Goal: Information Seeking & Learning: Learn about a topic

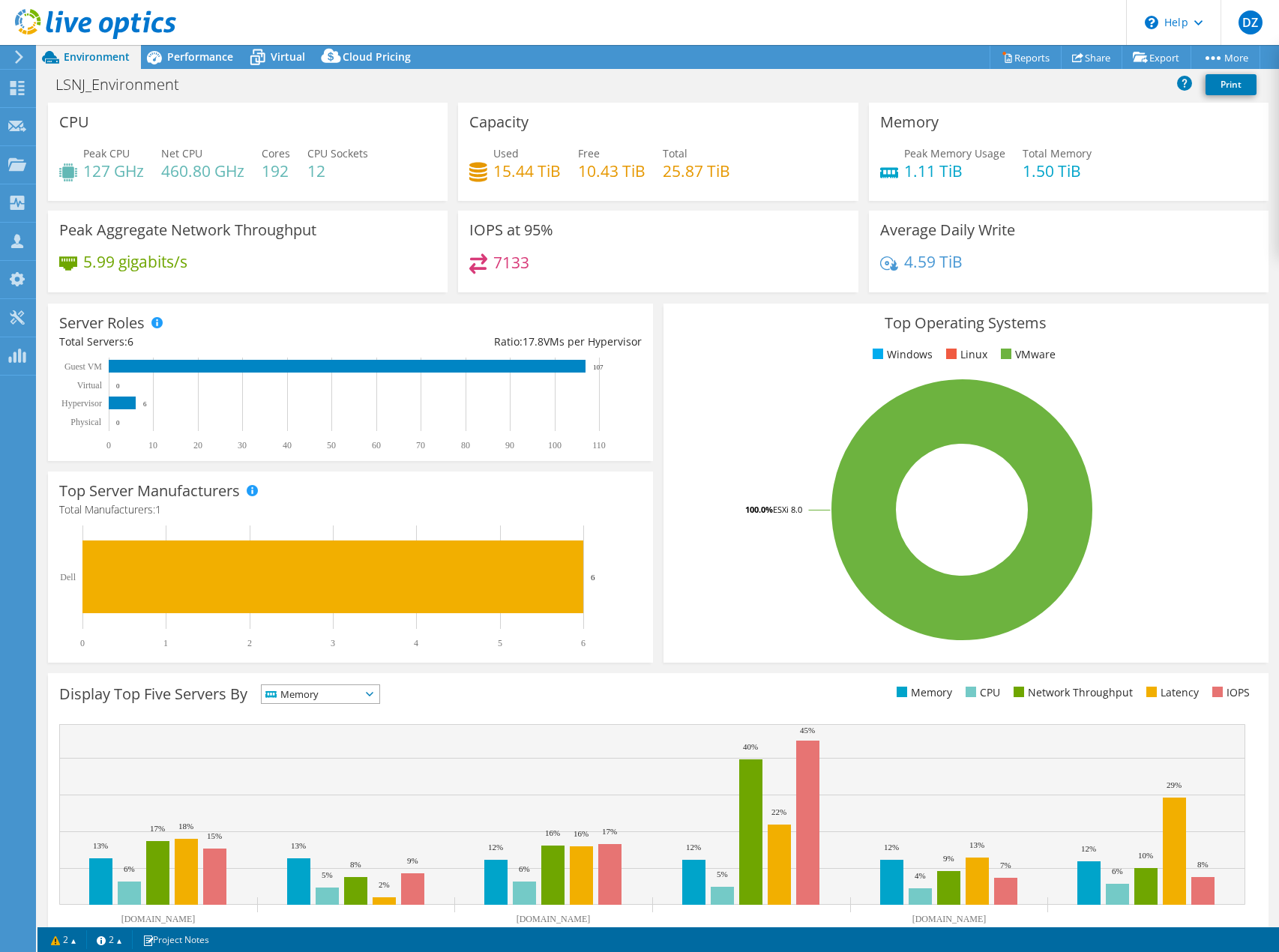
select select "USD"
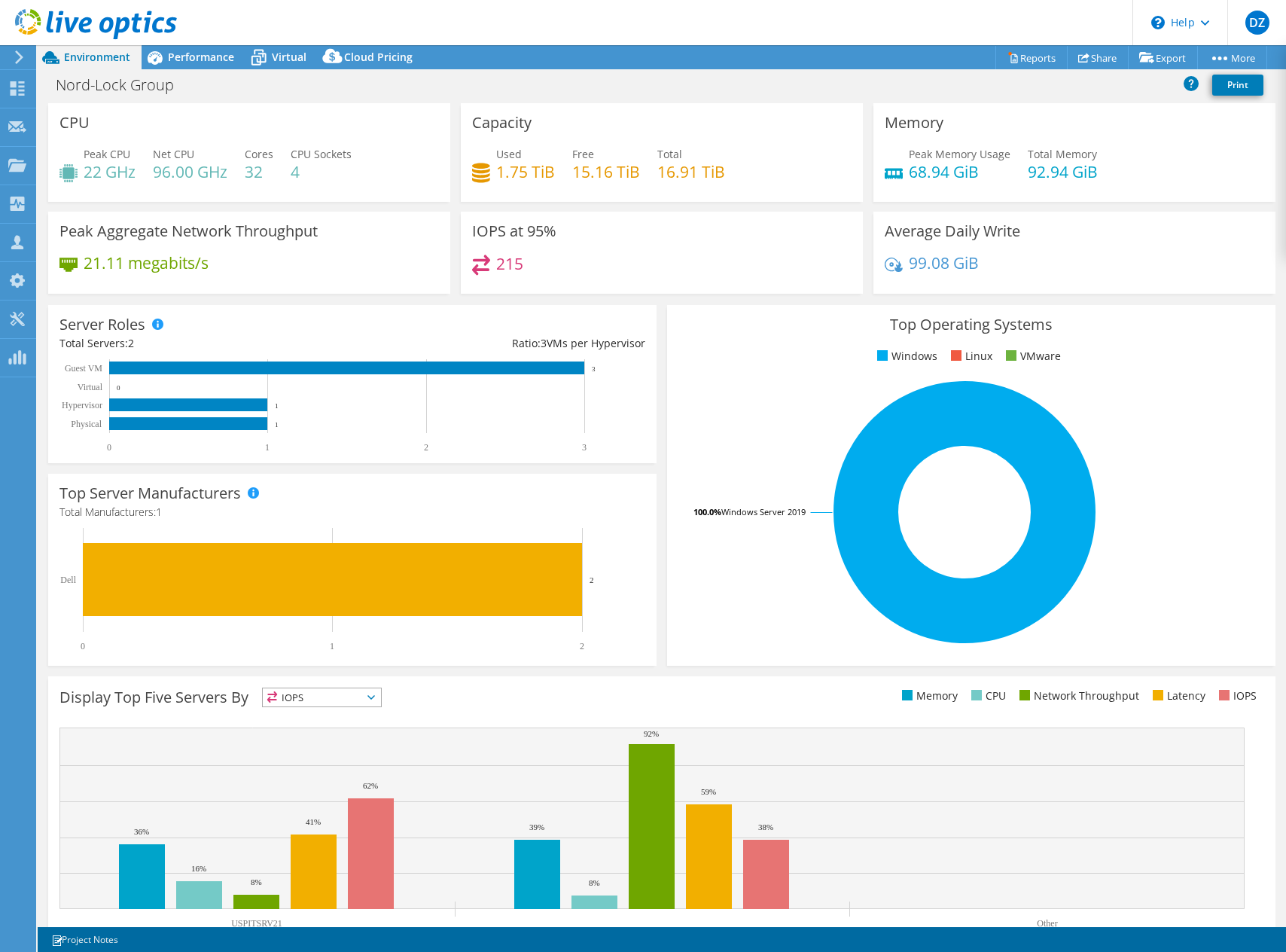
select select "USD"
click at [1243, 298] on div "Average Daily Write 99.08 GiB" at bounding box center [1074, 257] width 413 height 91
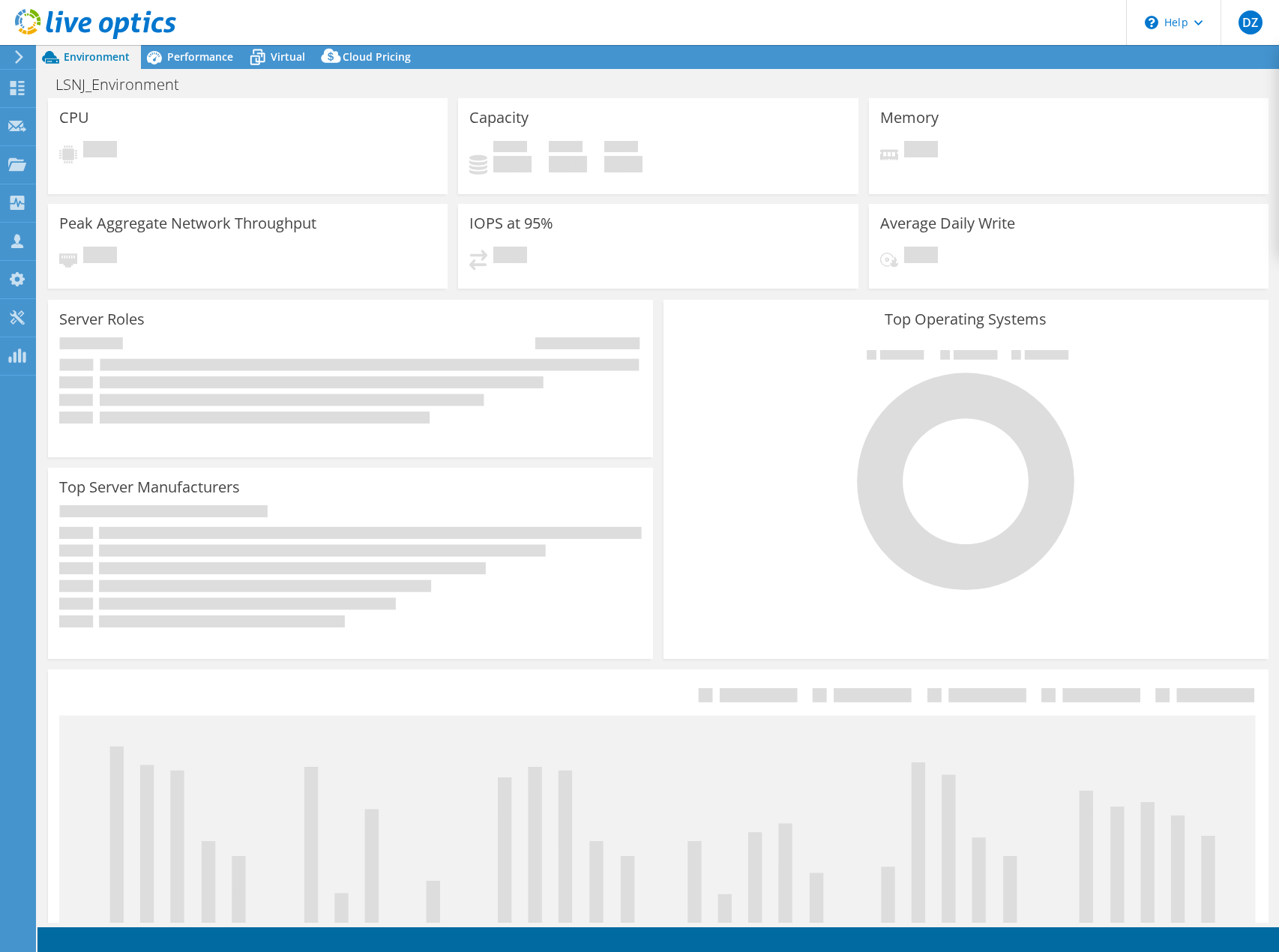
select select "USD"
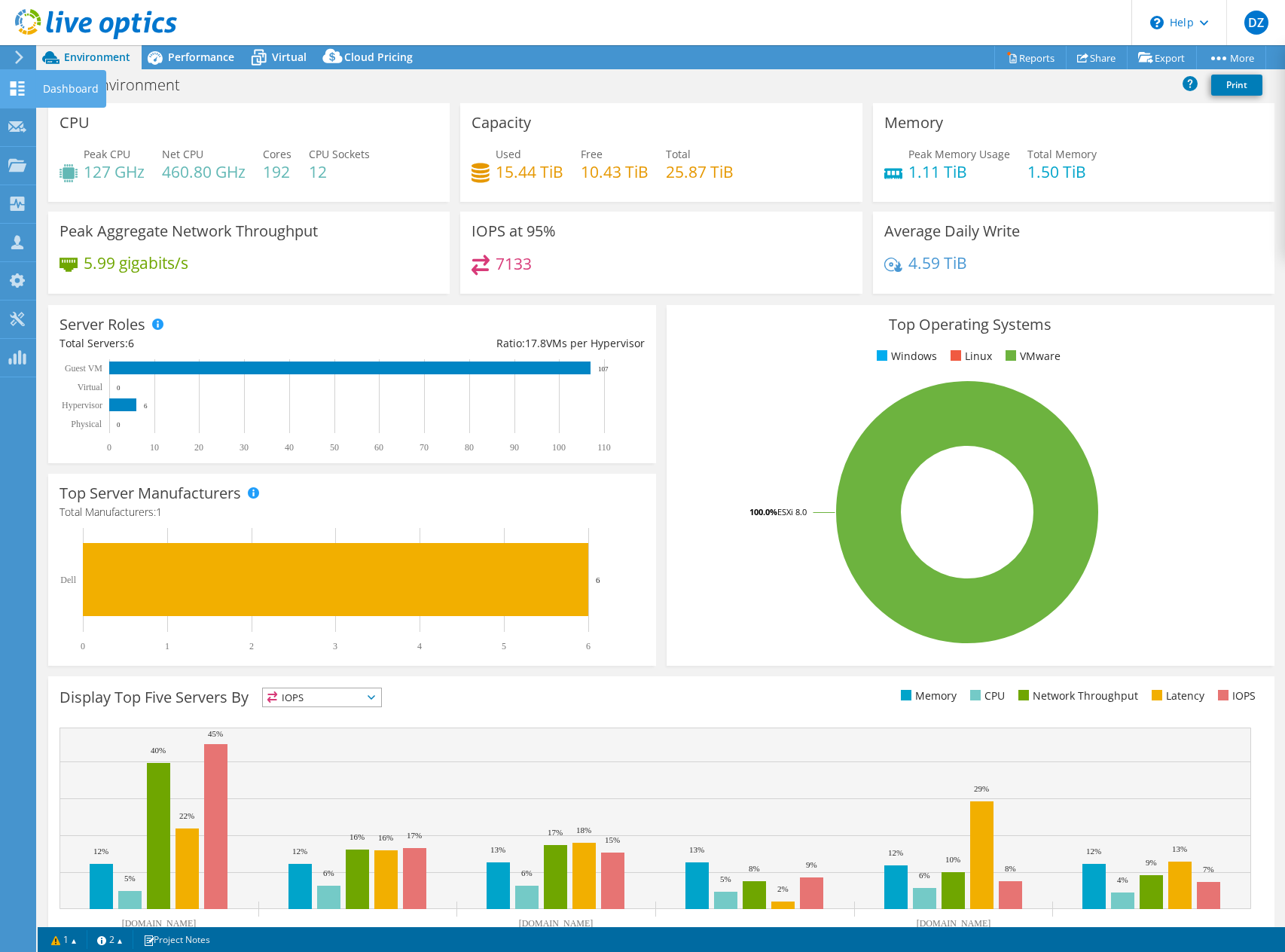
click at [26, 88] on icon at bounding box center [17, 89] width 18 height 15
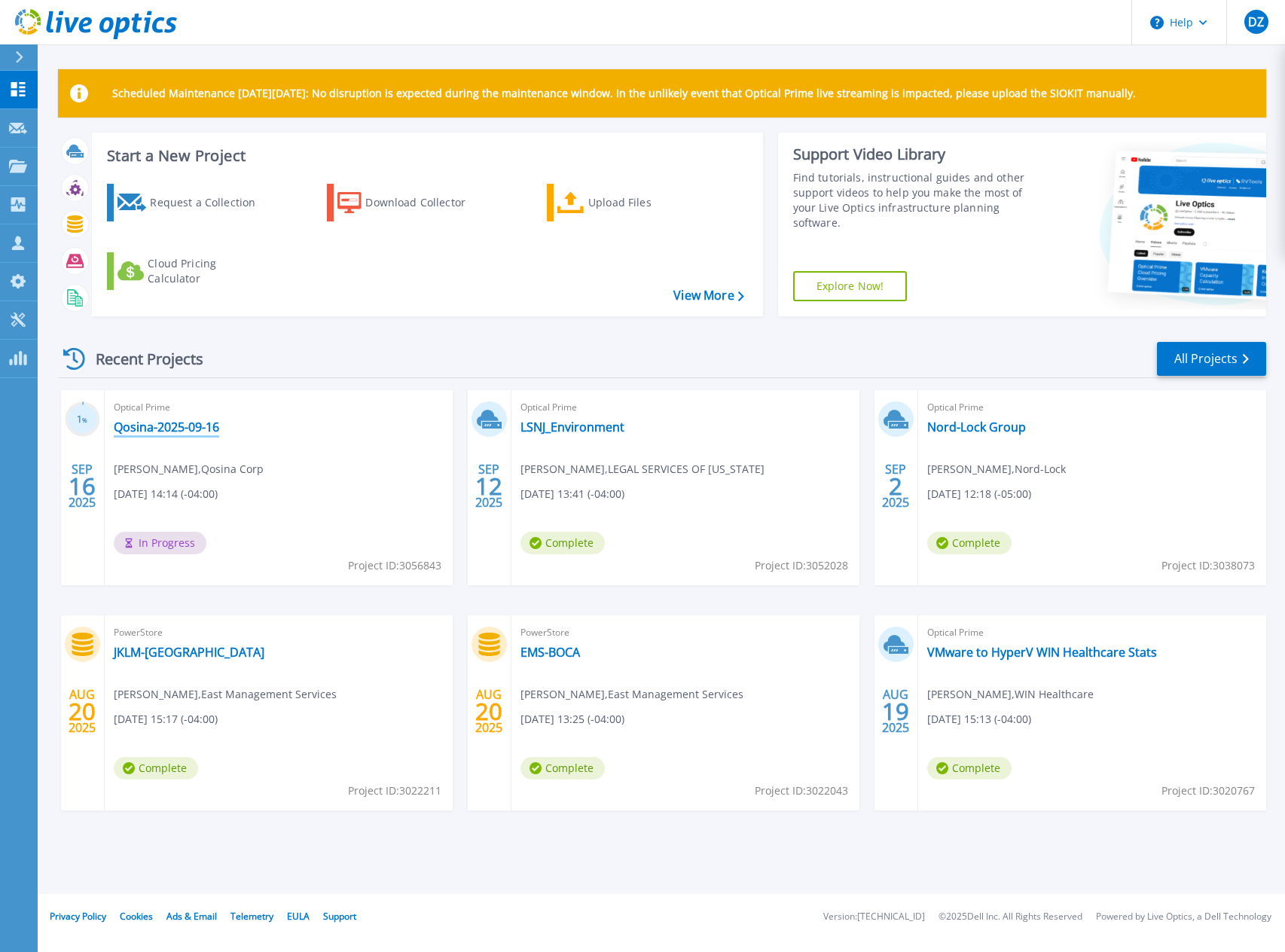
click at [193, 432] on link "Qosina-2025-09-16" at bounding box center [166, 427] width 105 height 15
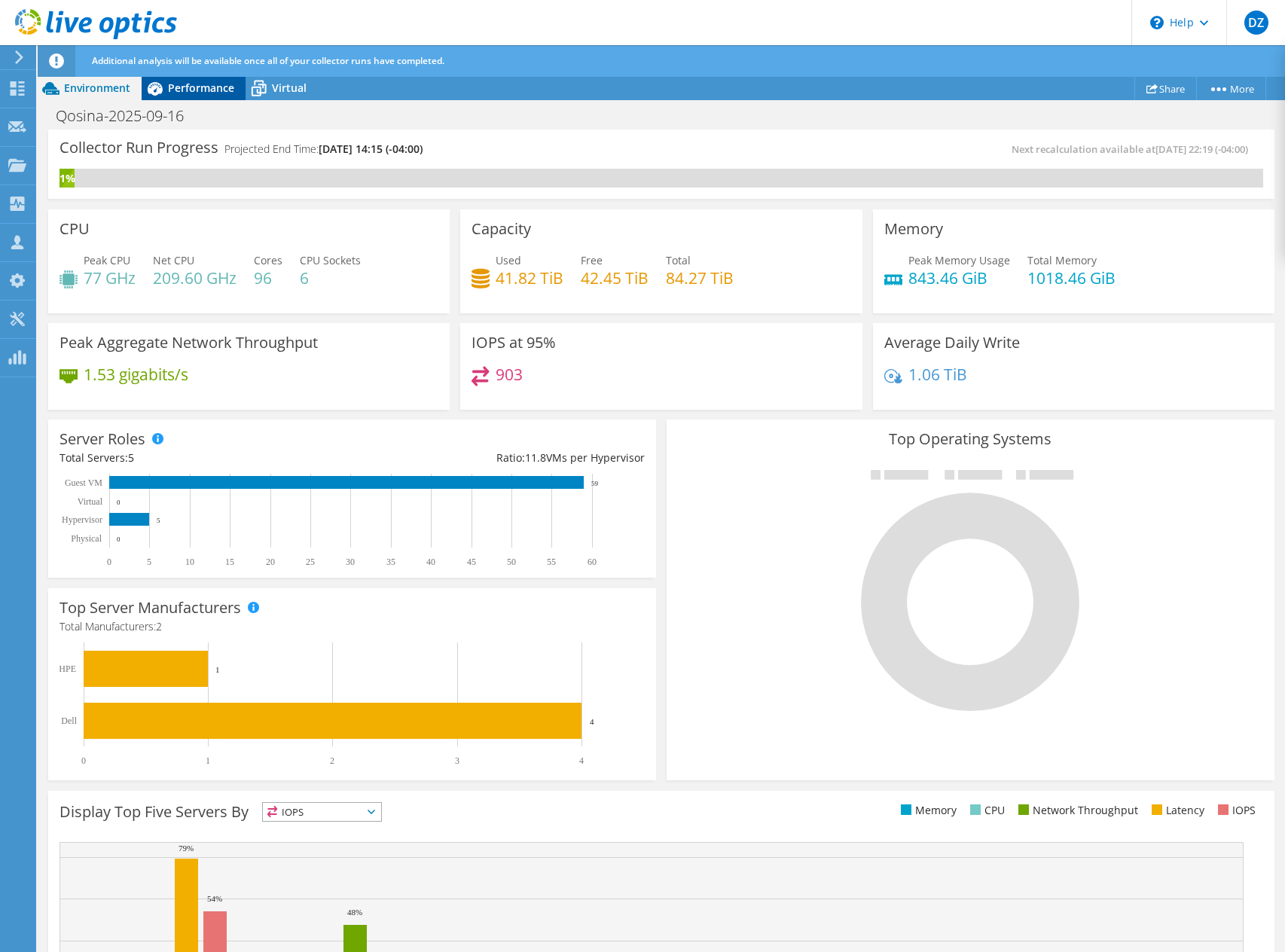
click at [187, 92] on span "Performance" at bounding box center [201, 88] width 66 height 15
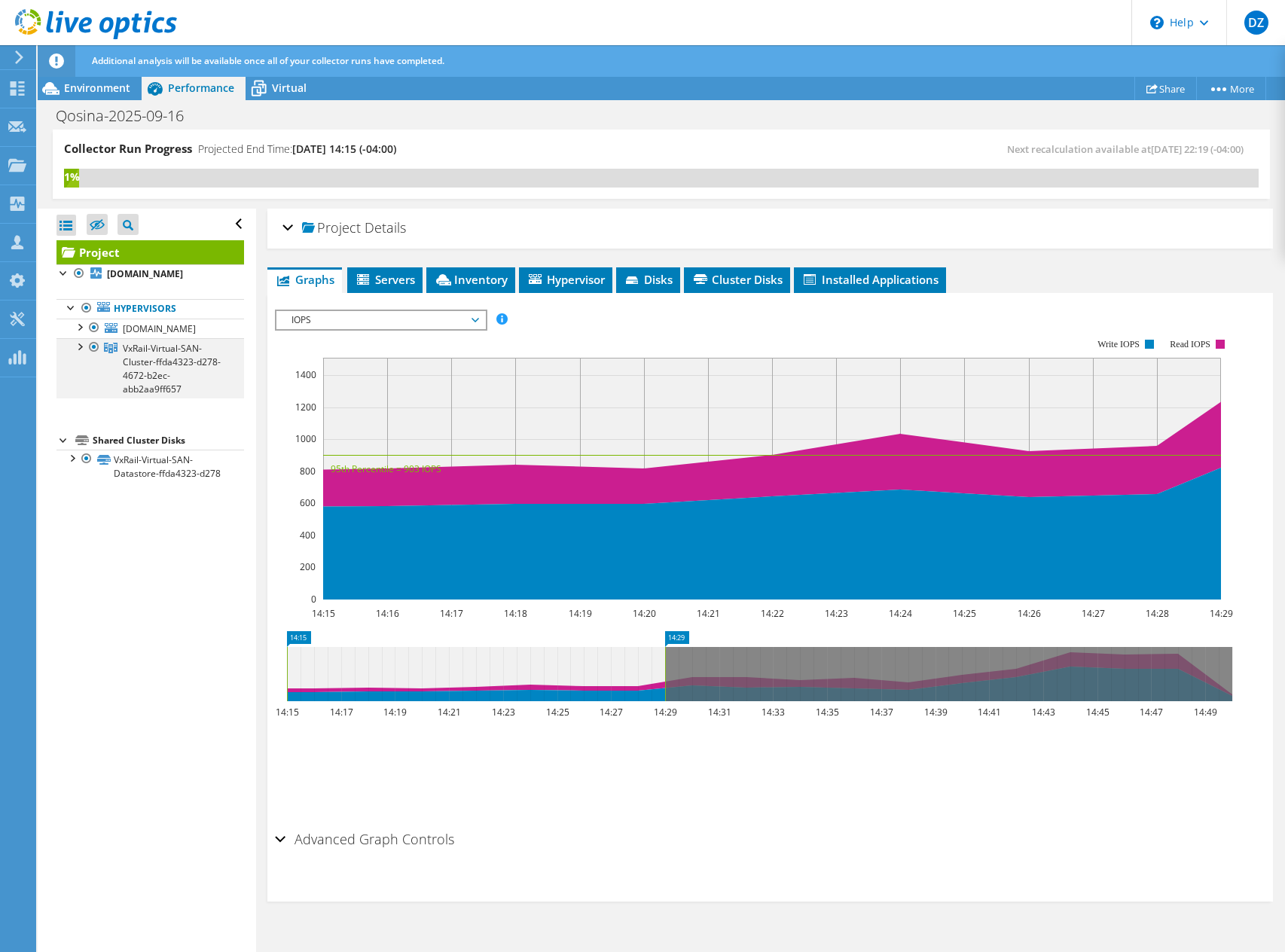
click at [80, 353] on div at bounding box center [79, 346] width 15 height 15
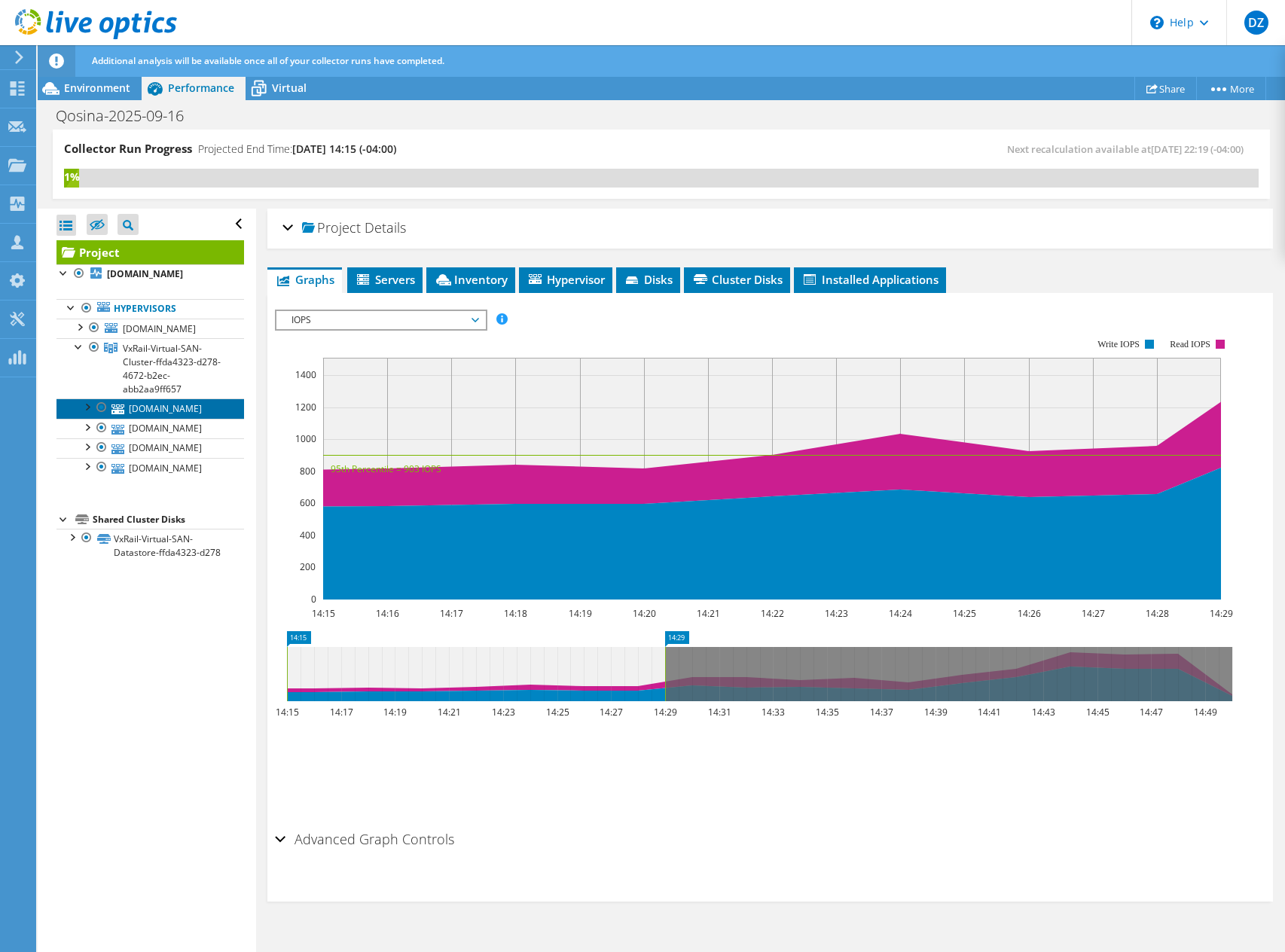
click at [154, 418] on link "[DOMAIN_NAME]" at bounding box center [150, 408] width 187 height 19
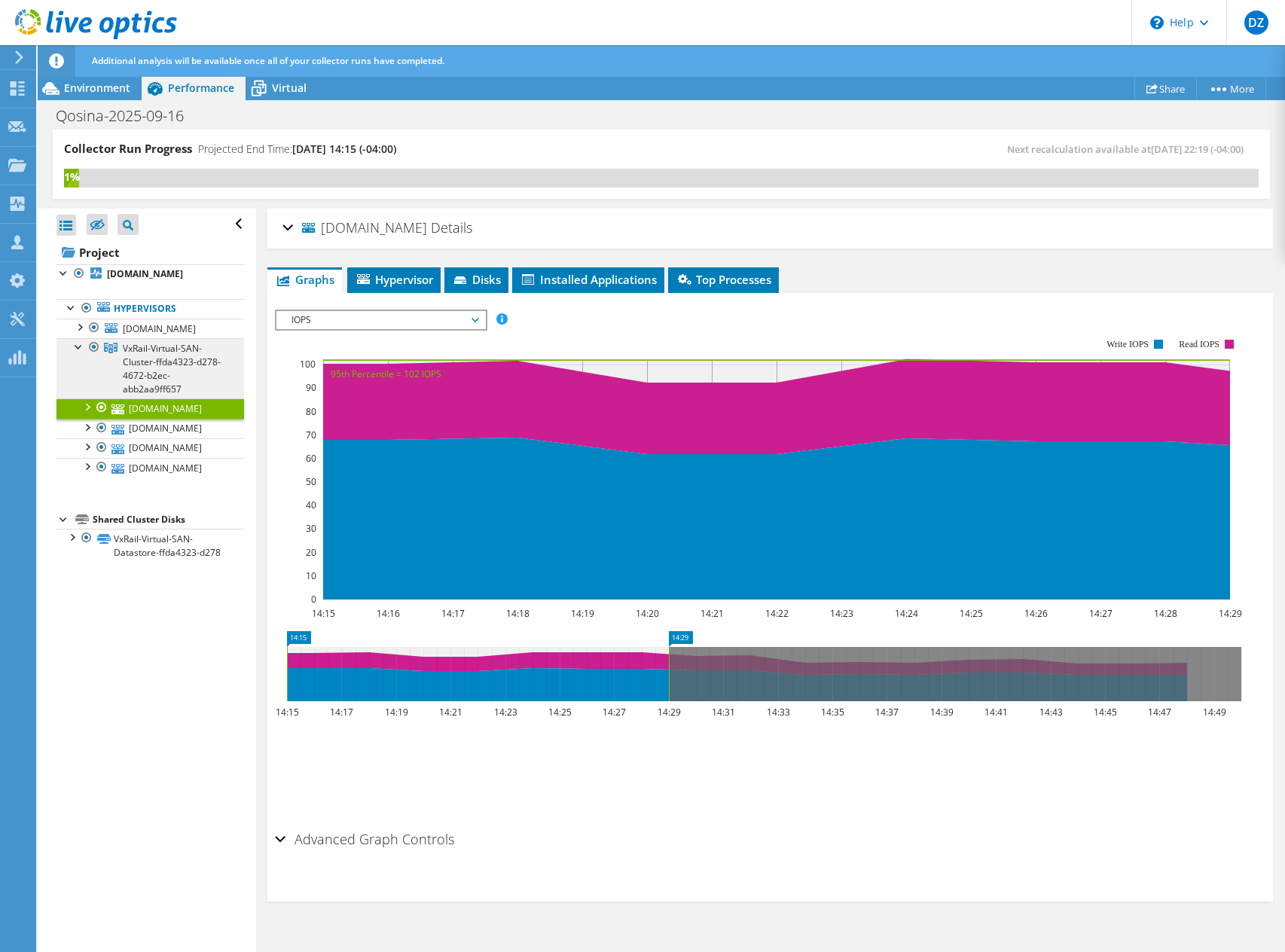
click at [177, 390] on span "VxRail-Virtual-SAN-Cluster-ffda4323-d278-4672-b2ec-abb2aa9ff657" at bounding box center [171, 369] width 98 height 53
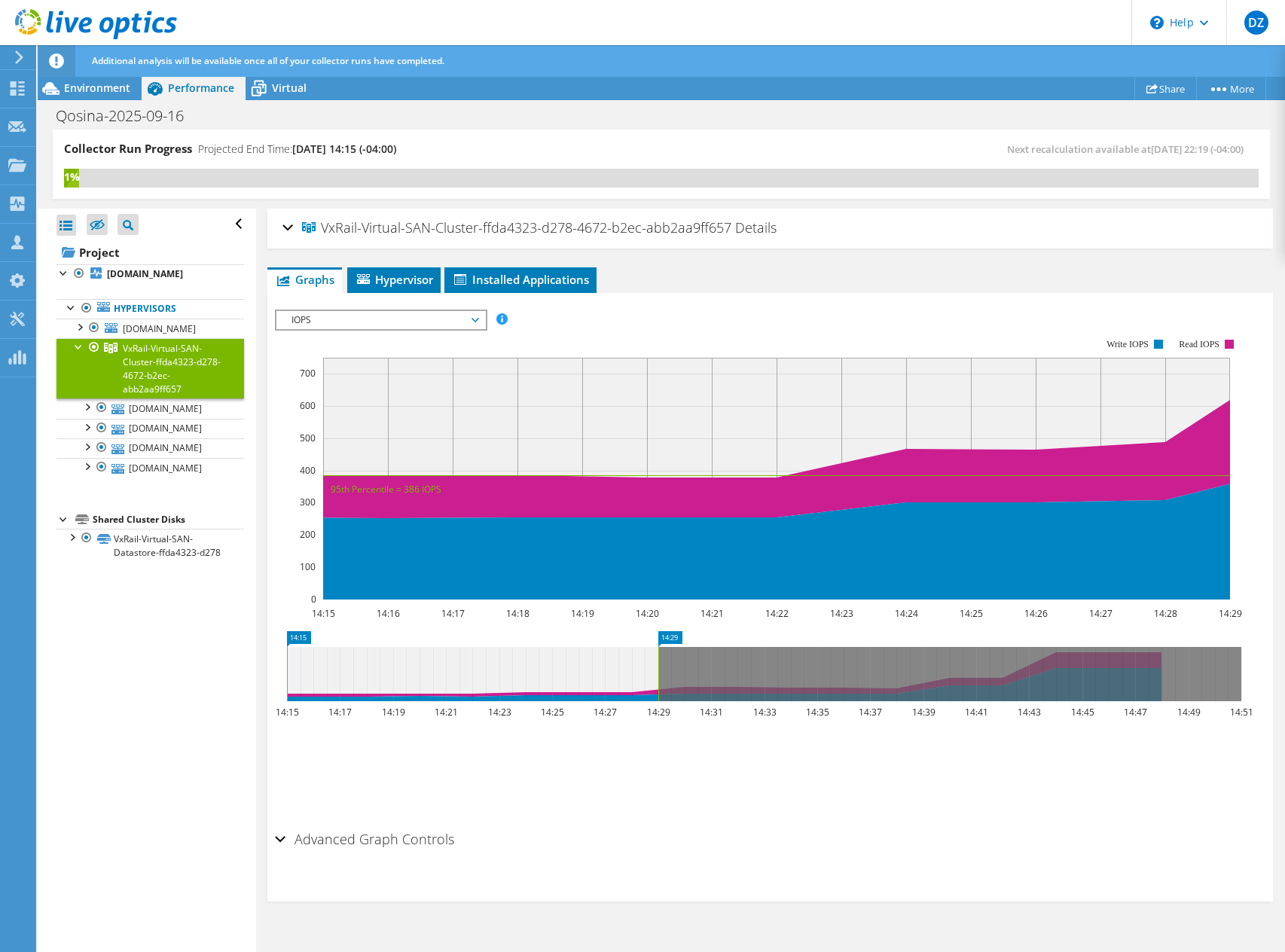
click at [295, 230] on h2 "VxRail-Virtual-SAN-Cluster-ffda4323-d278-4672-b2ec-abb2aa9ff657 Details" at bounding box center [530, 227] width 494 height 30
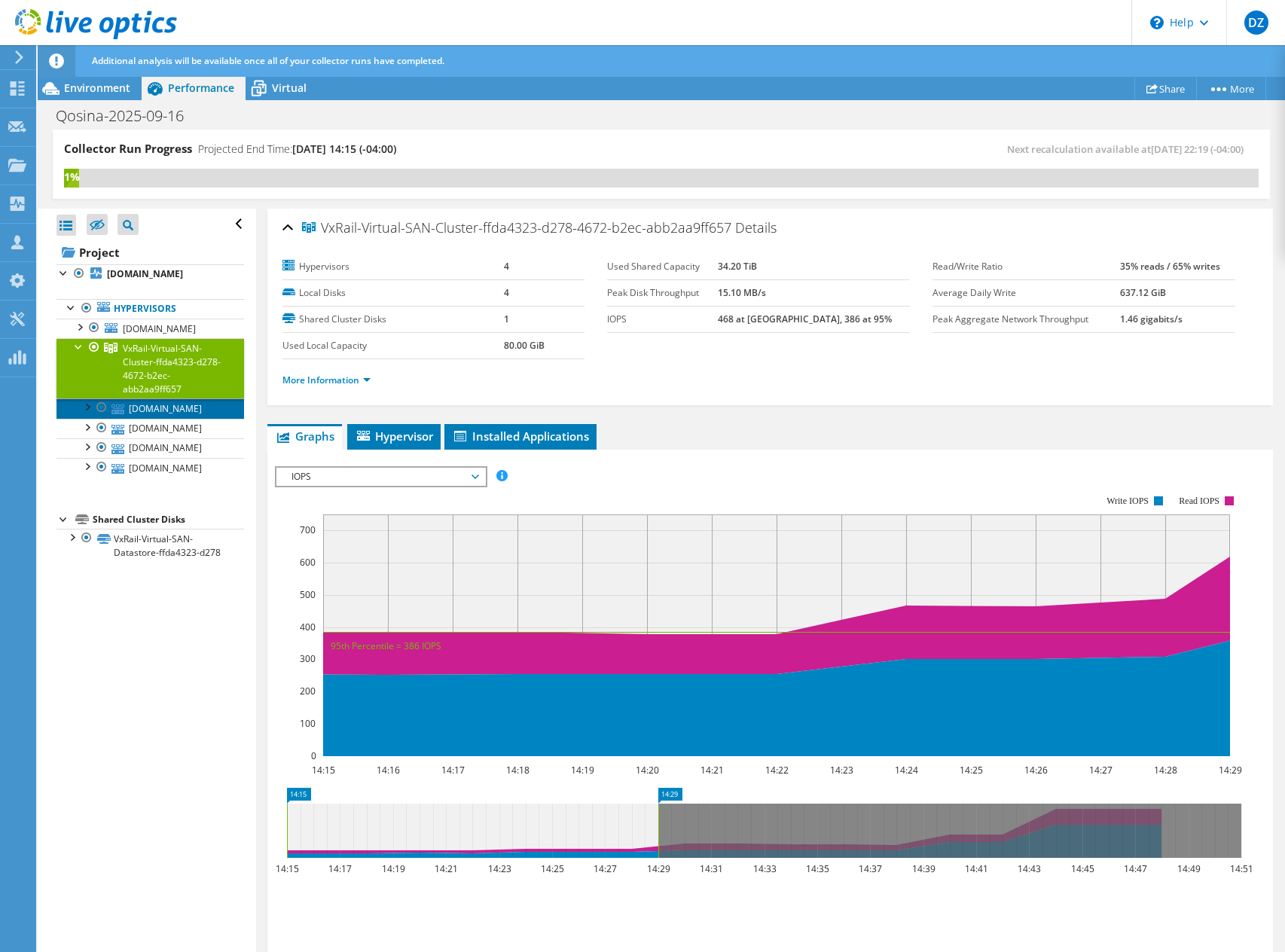
click at [155, 418] on link "[DOMAIN_NAME]" at bounding box center [150, 408] width 187 height 19
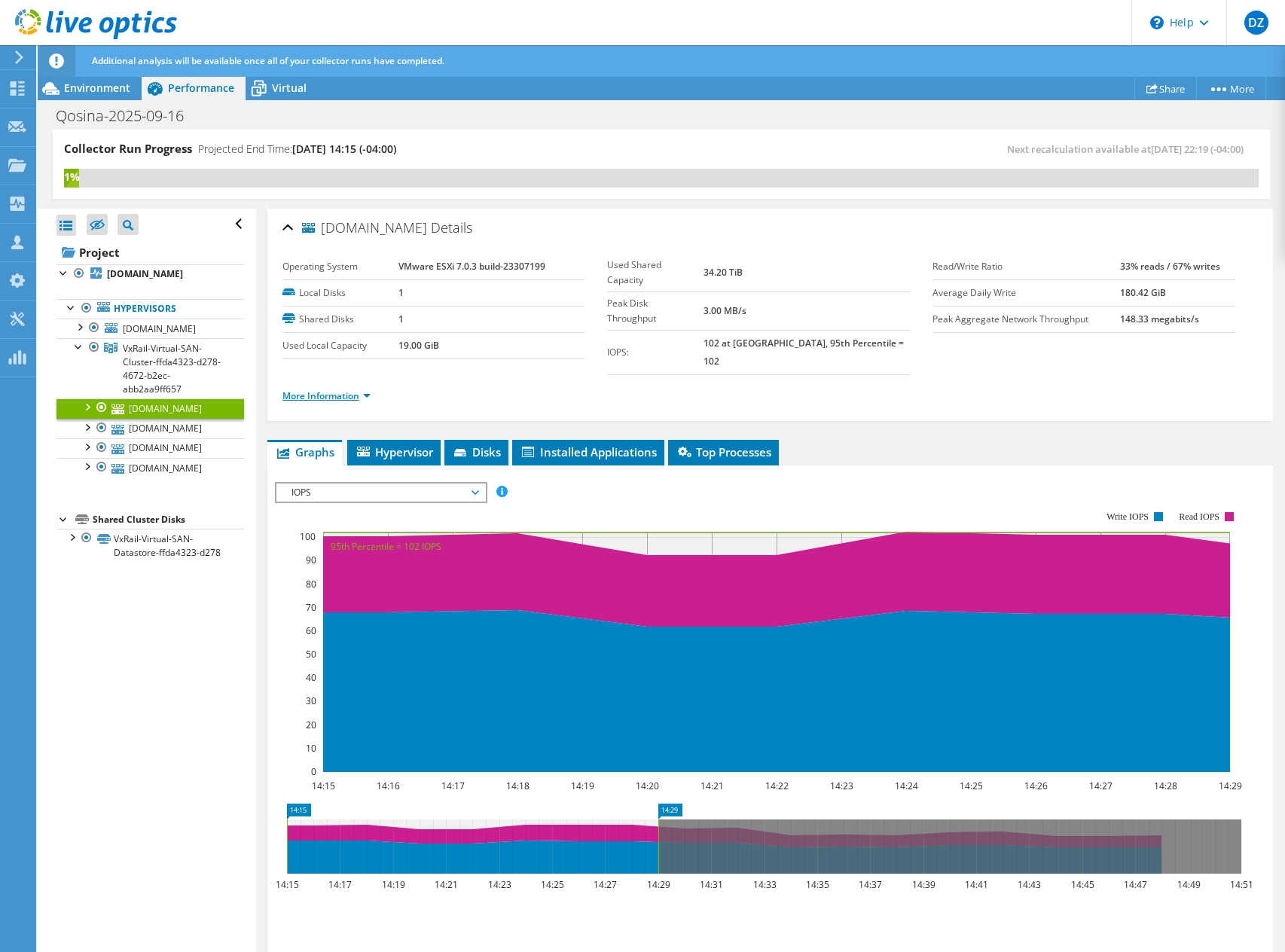
click at [364, 390] on link "More Information" at bounding box center [327, 396] width 88 height 13
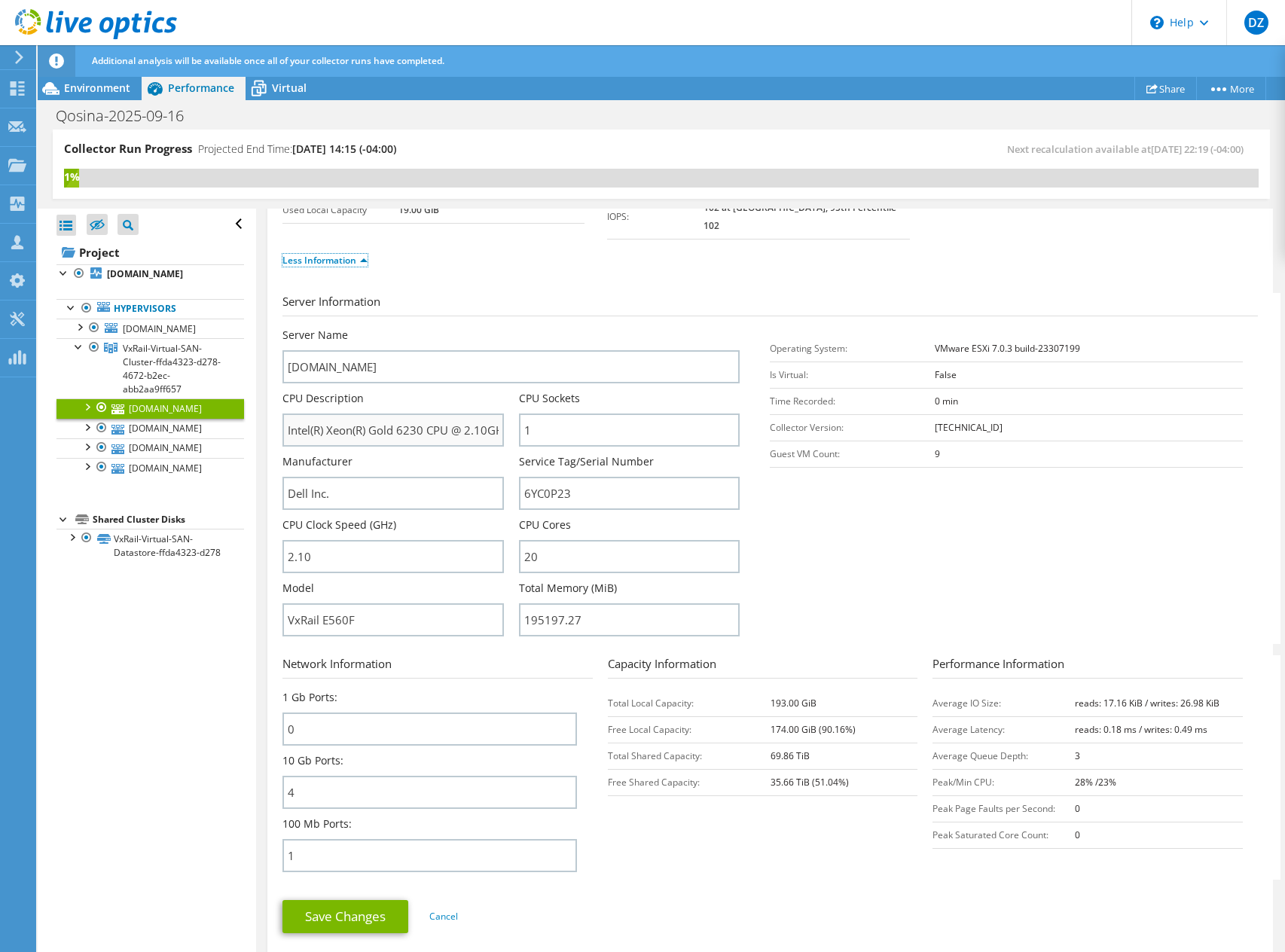
scroll to position [151, 0]
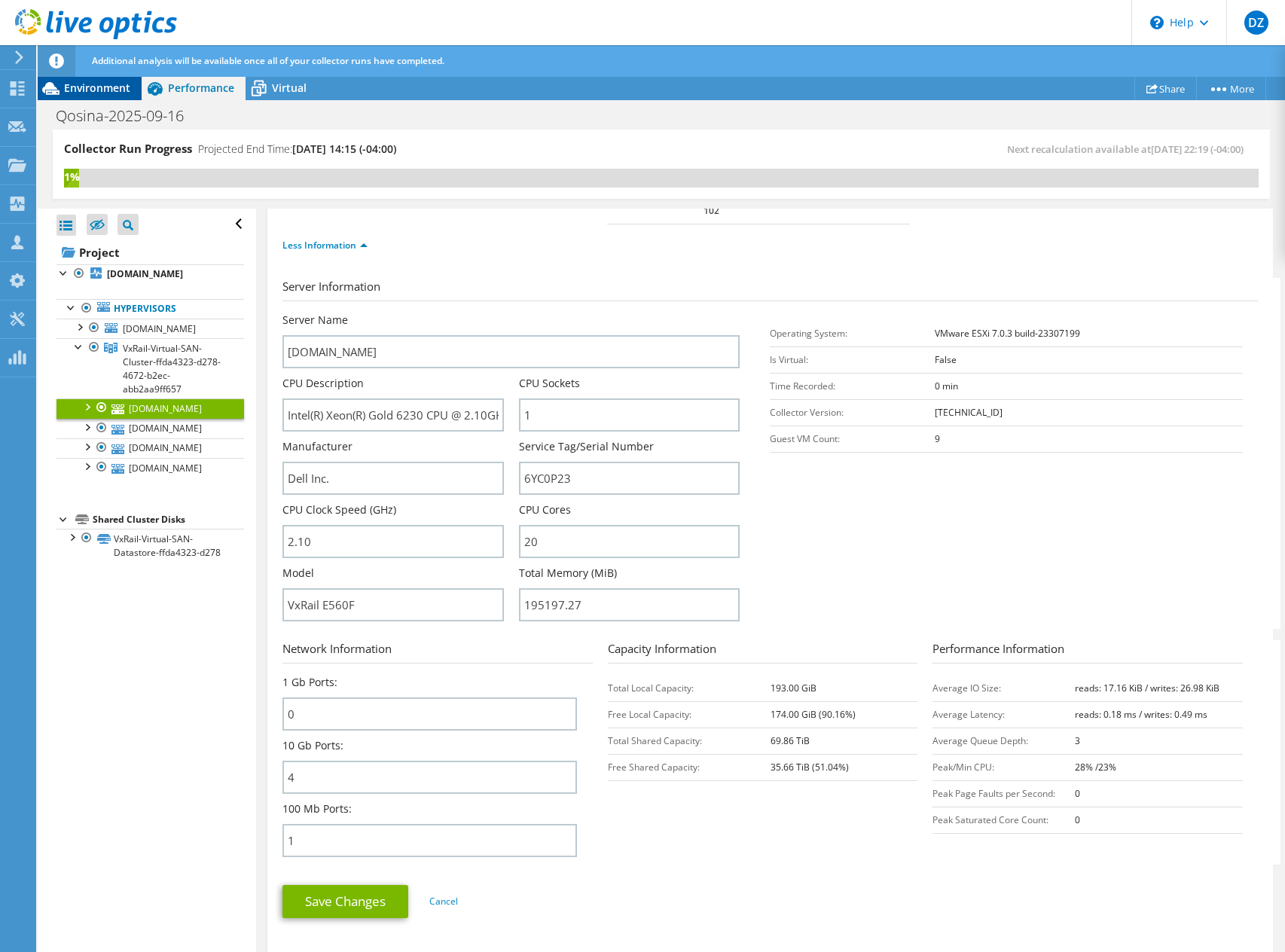
click at [92, 90] on span "Environment" at bounding box center [97, 88] width 66 height 15
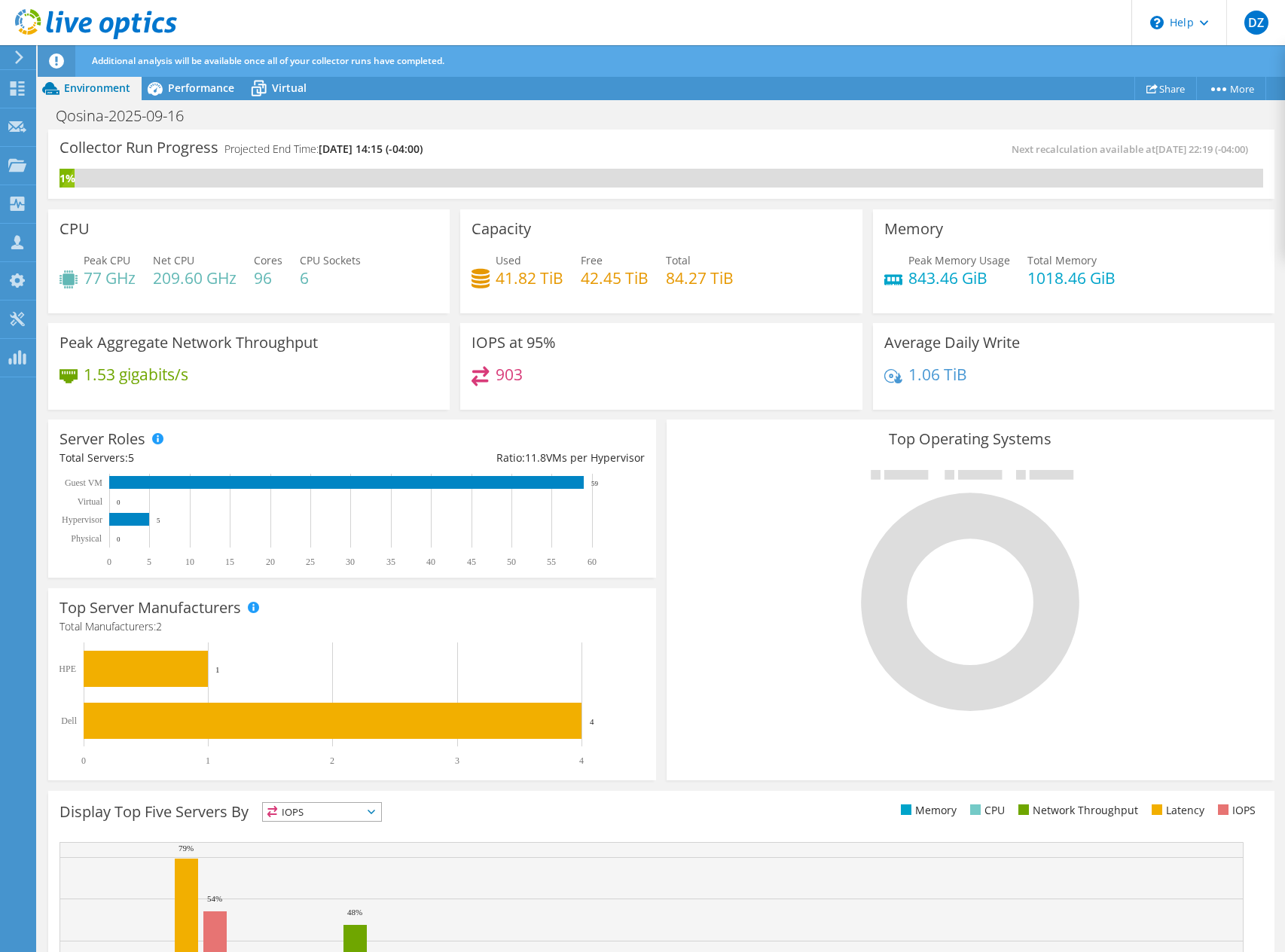
scroll to position [0, 0]
click at [173, 313] on div "CPU Peak CPU 77 GHz Net CPU 209.60 GHz Cores 96 CPU Sockets 6" at bounding box center [249, 261] width 412 height 113
click at [23, 62] on icon at bounding box center [19, 57] width 11 height 14
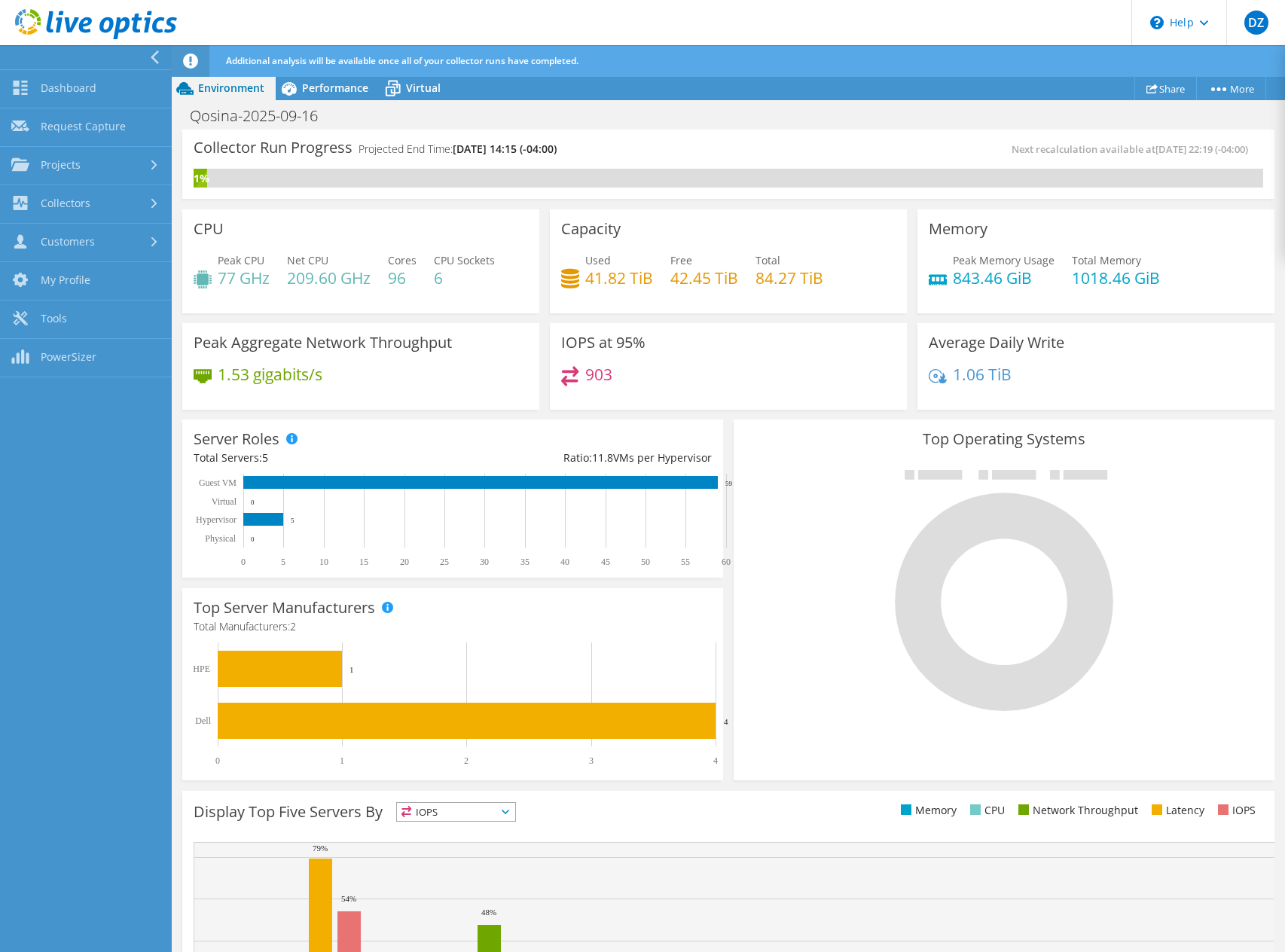
click at [151, 60] on icon at bounding box center [155, 57] width 11 height 14
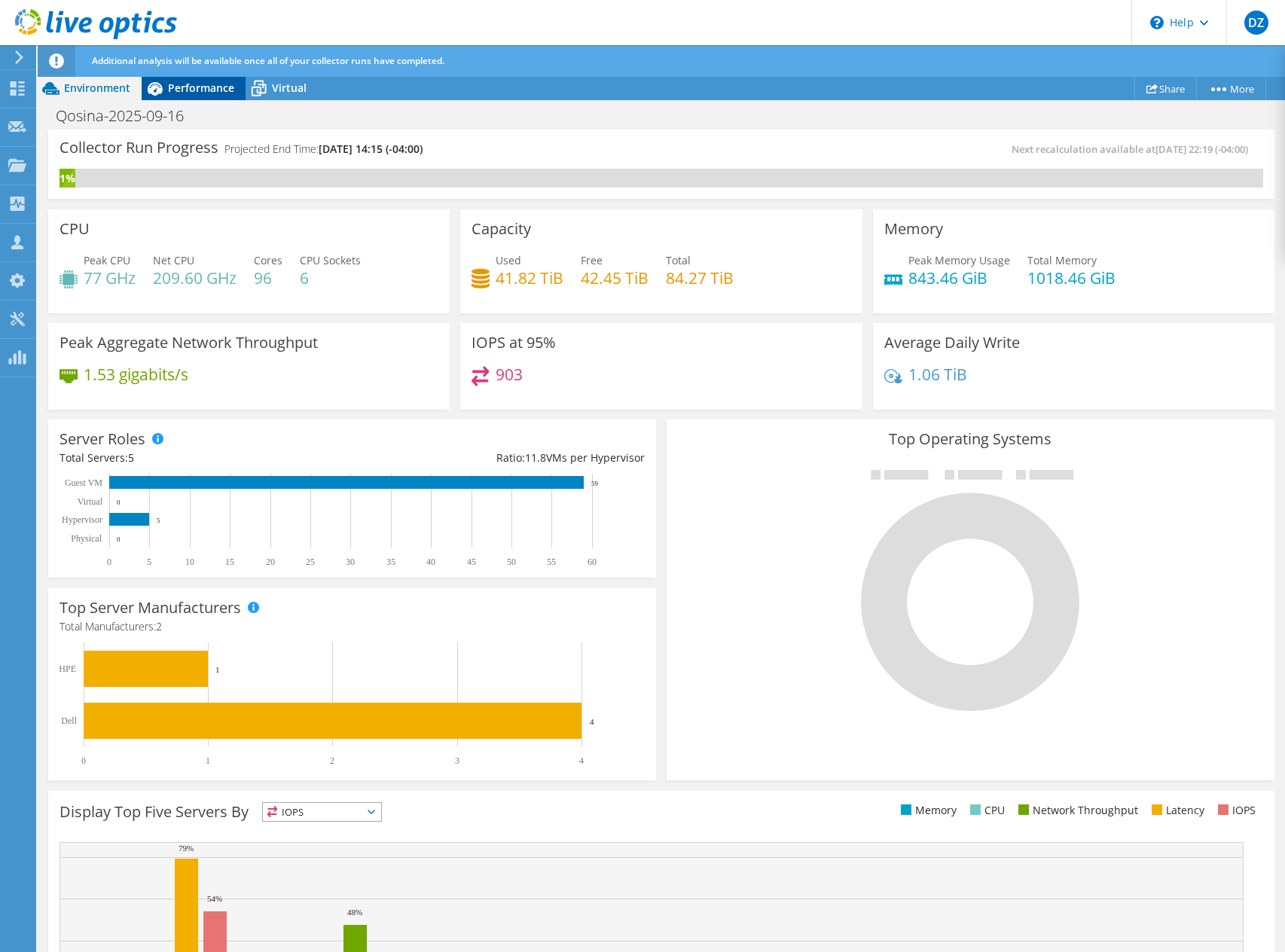
click at [164, 89] on icon at bounding box center [155, 88] width 27 height 27
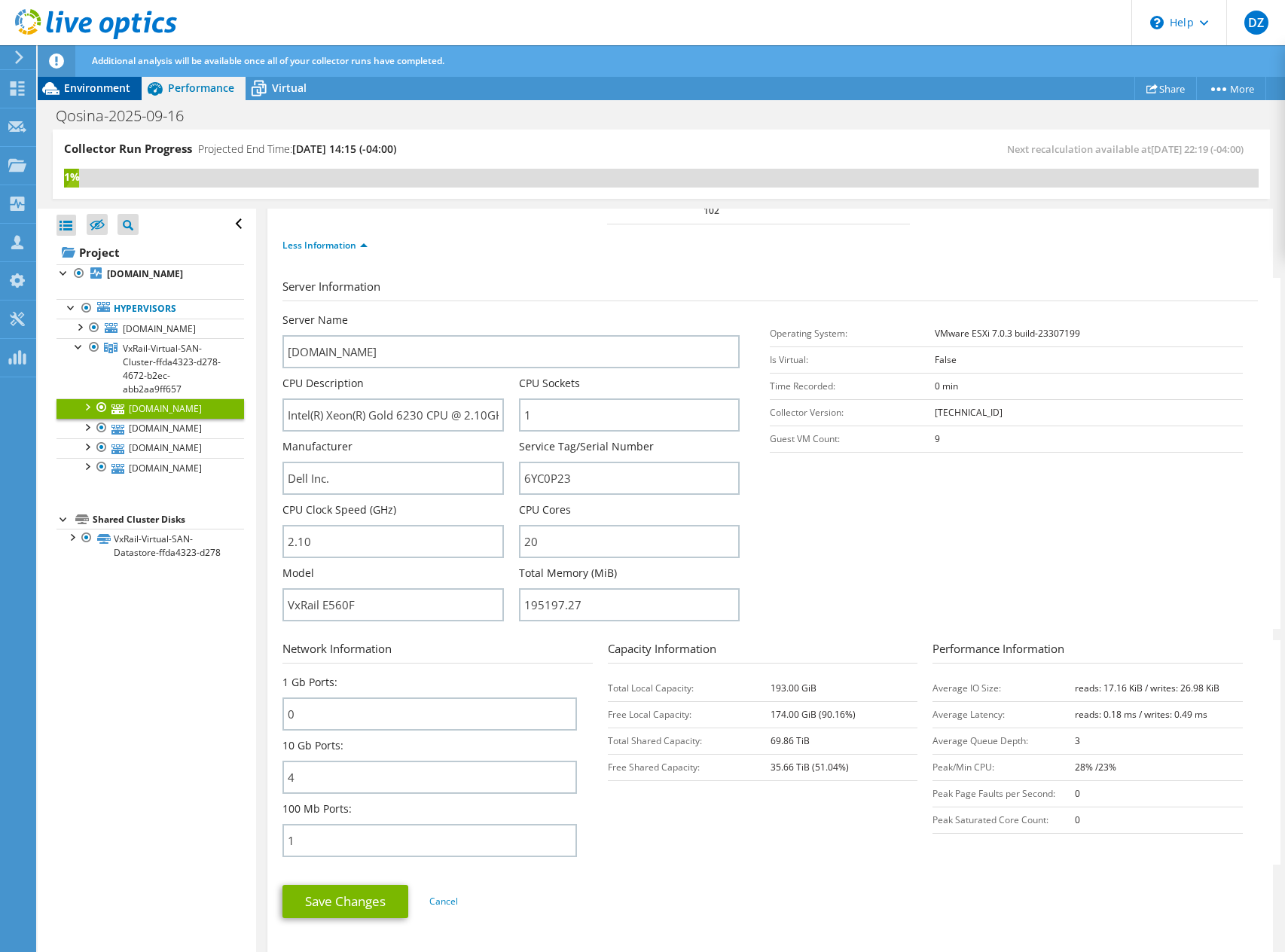
click at [104, 91] on span "Environment" at bounding box center [97, 88] width 66 height 15
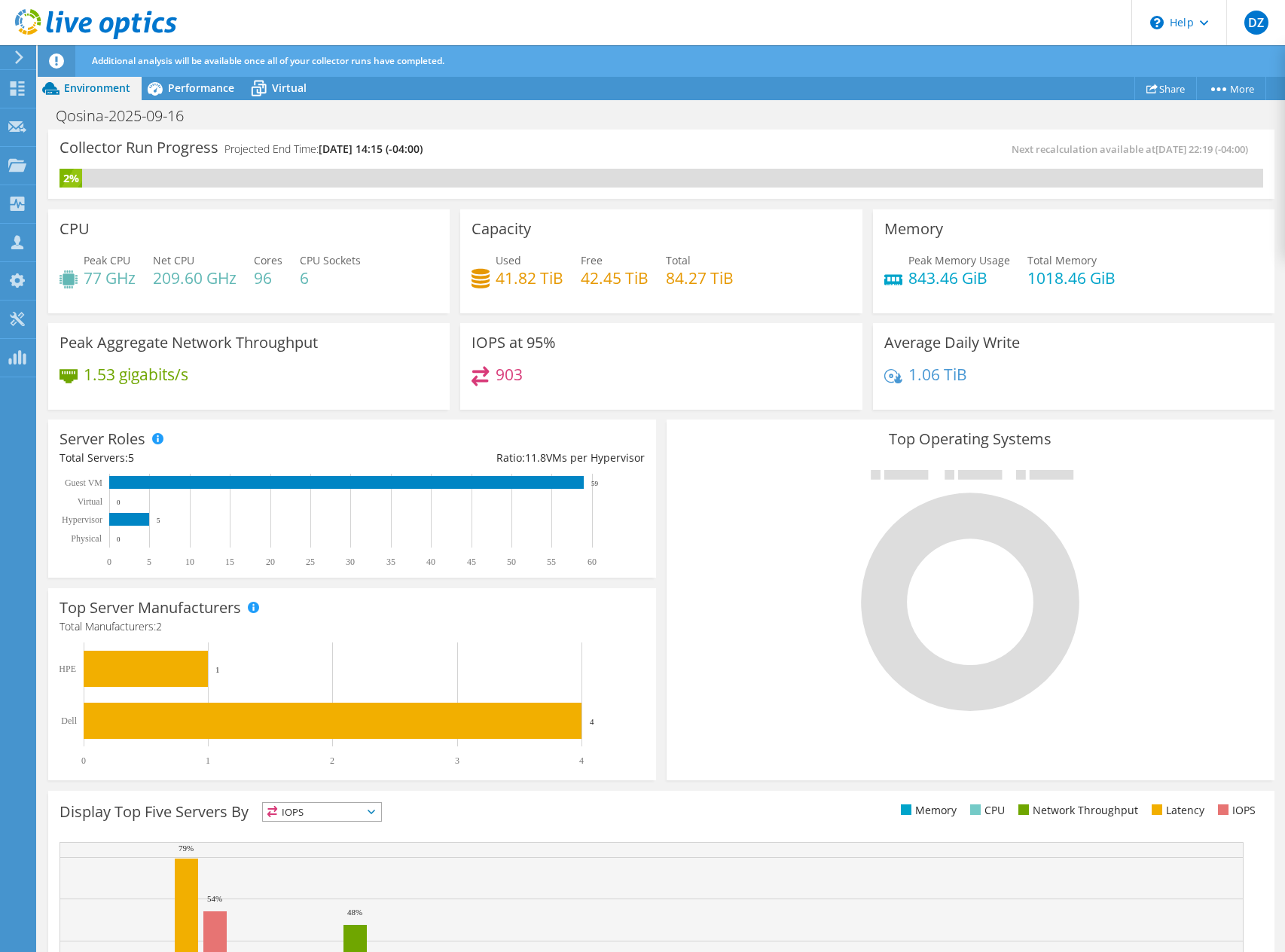
click at [110, 147] on h3 "Collector Run Progress" at bounding box center [139, 147] width 159 height 0
click at [166, 108] on h1 "Qosina-2025-09-16" at bounding box center [128, 116] width 158 height 16
click at [175, 97] on div "Performance" at bounding box center [194, 88] width 104 height 24
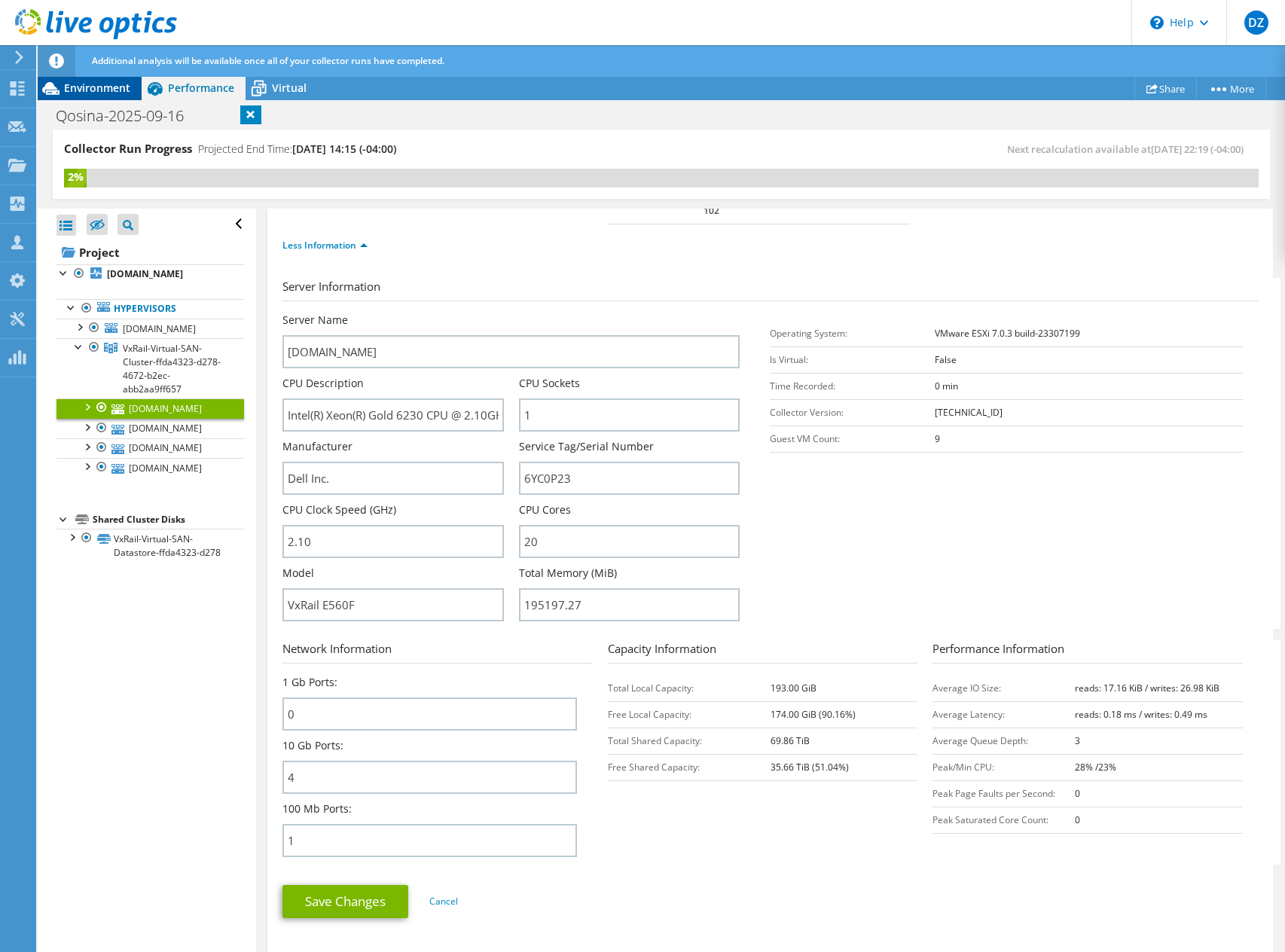
click at [116, 96] on div "Environment" at bounding box center [90, 88] width 104 height 24
